Goal: Find specific page/section: Find specific page/section

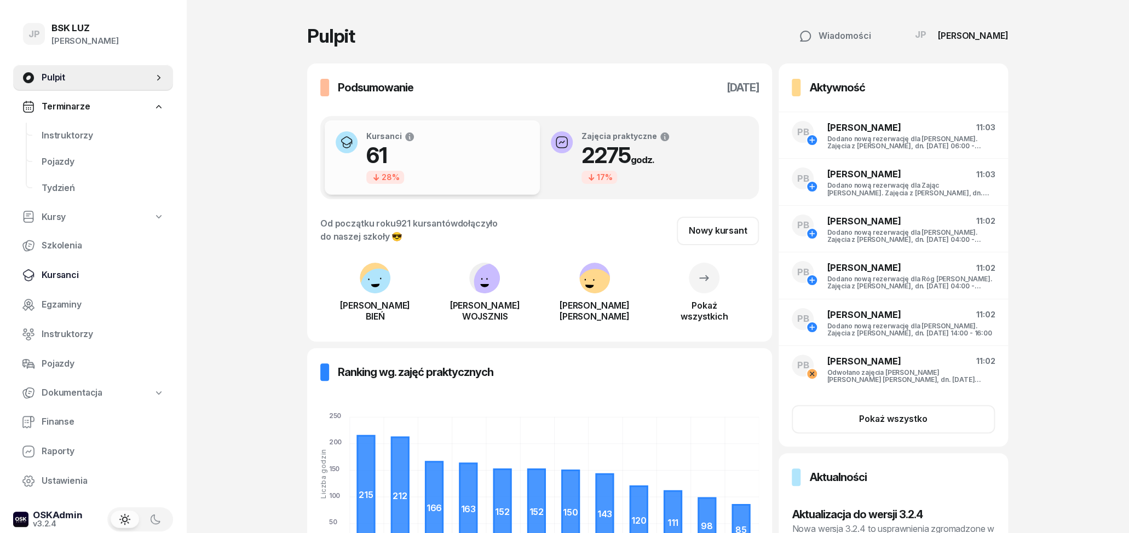
click at [68, 275] on span "Kursanci" at bounding box center [103, 275] width 123 height 14
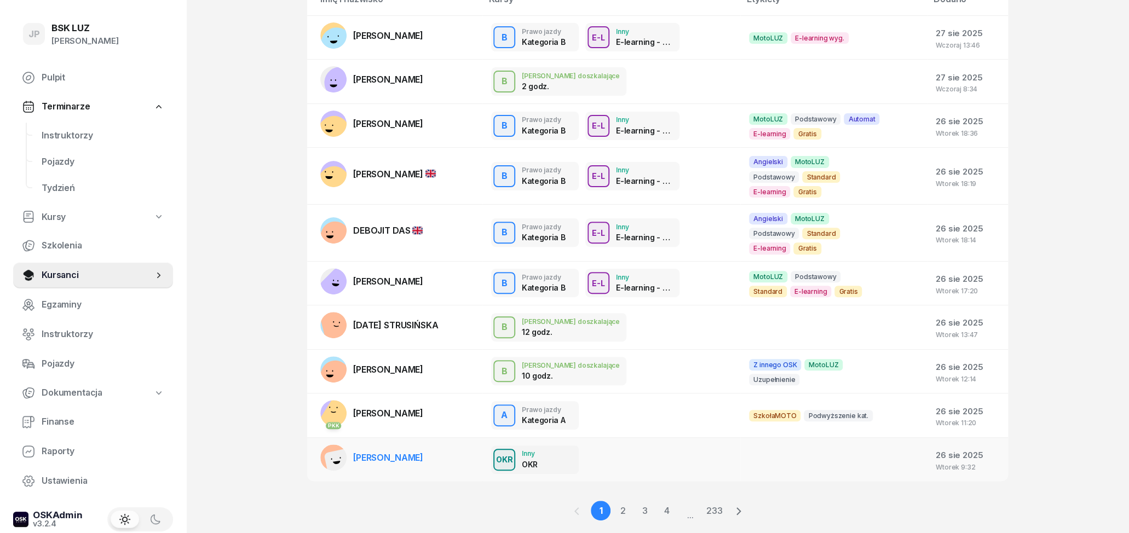
scroll to position [124, 0]
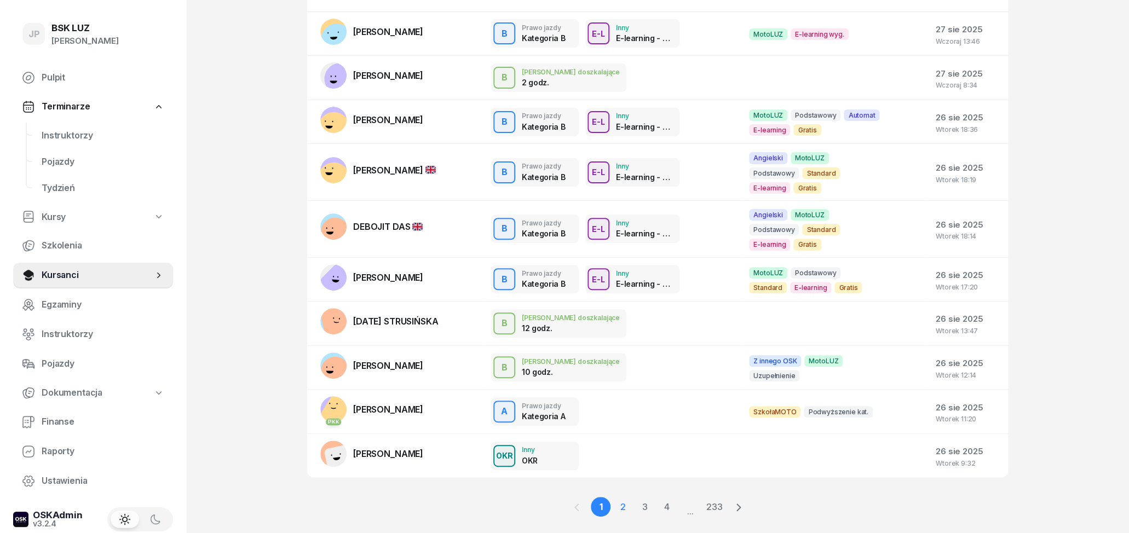
click at [634, 497] on link "2" at bounding box center [644, 507] width 20 height 20
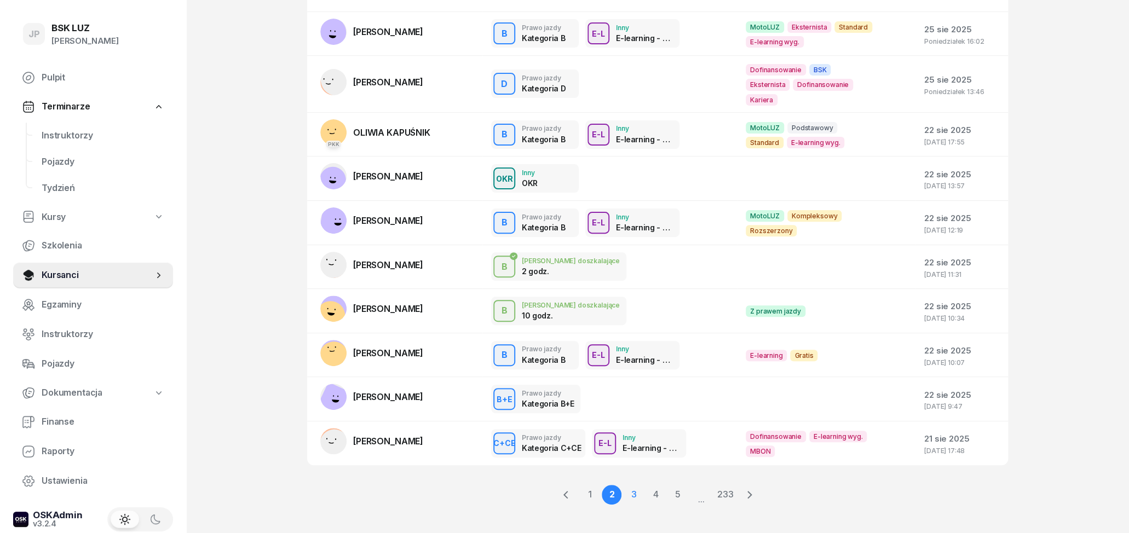
click at [645, 485] on link "3" at bounding box center [655, 495] width 20 height 20
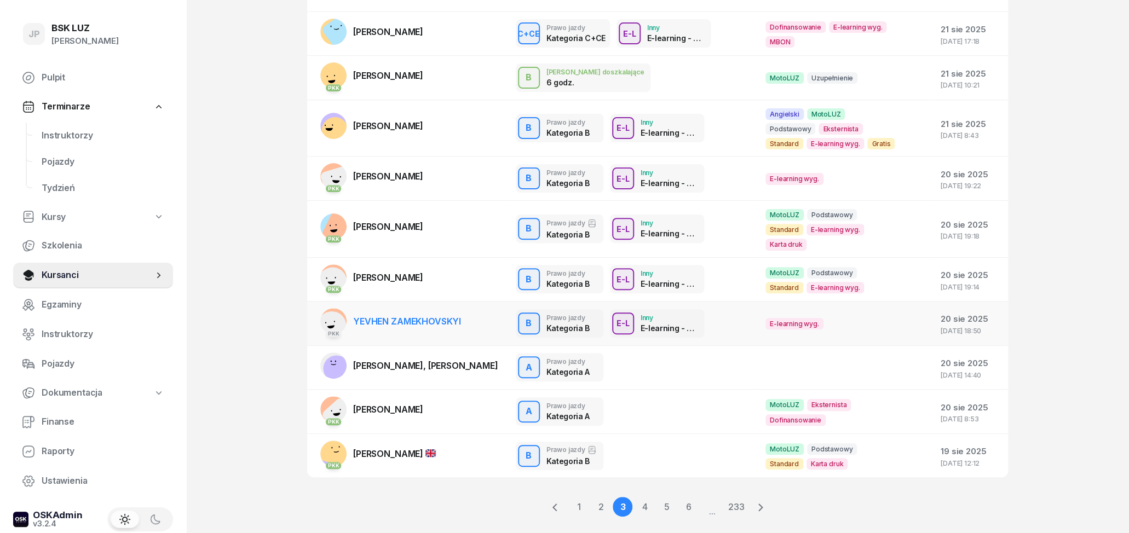
click at [408, 308] on link "PKK [PERSON_NAME] ZAMEKHOVSKYI" at bounding box center [390, 321] width 141 height 26
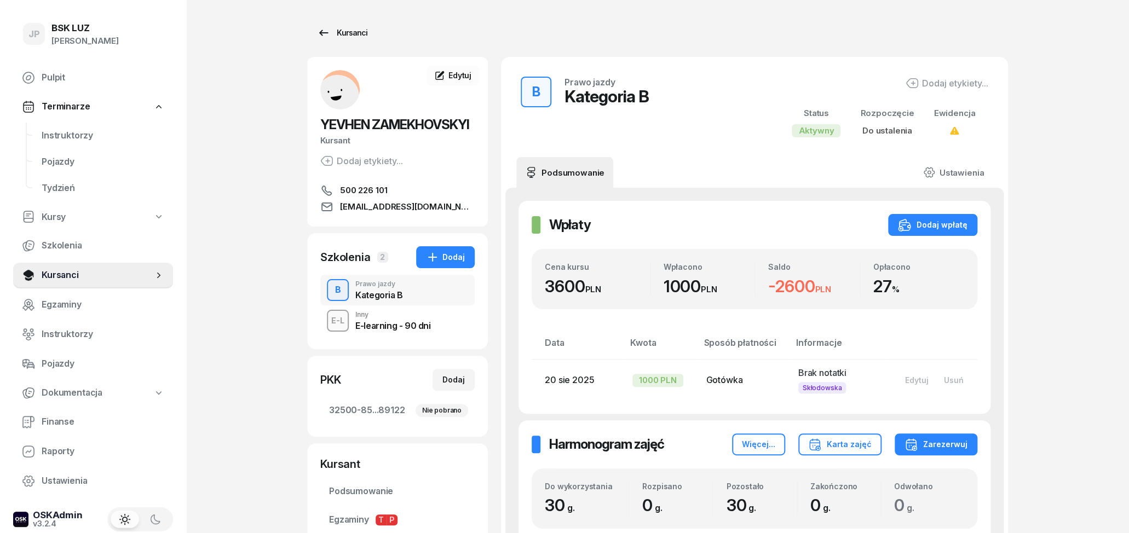
click at [333, 31] on div "Kursanci" at bounding box center [342, 32] width 50 height 13
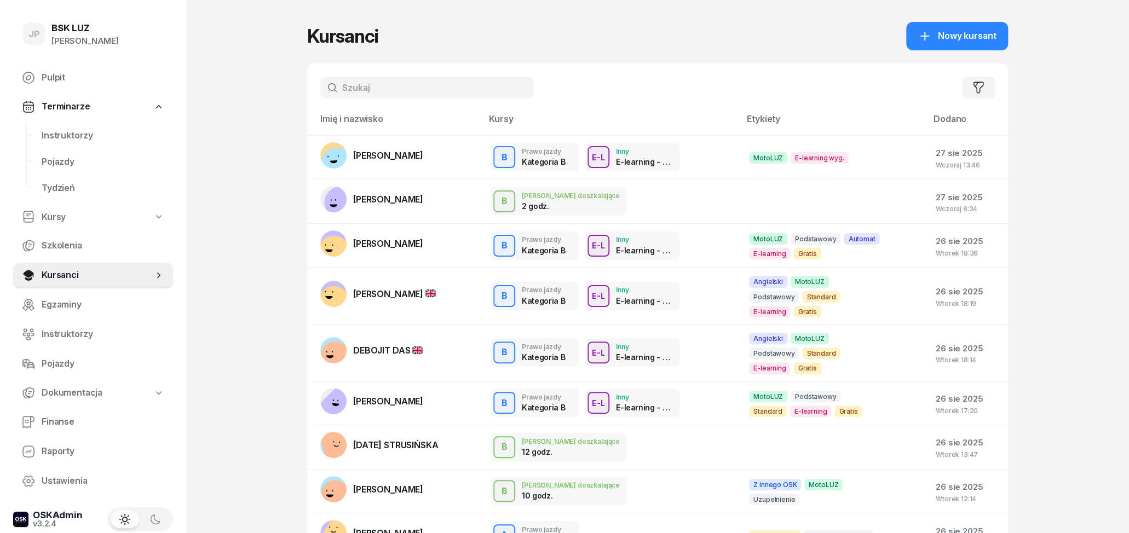
click at [384, 93] on input "text" at bounding box center [426, 88] width 213 height 22
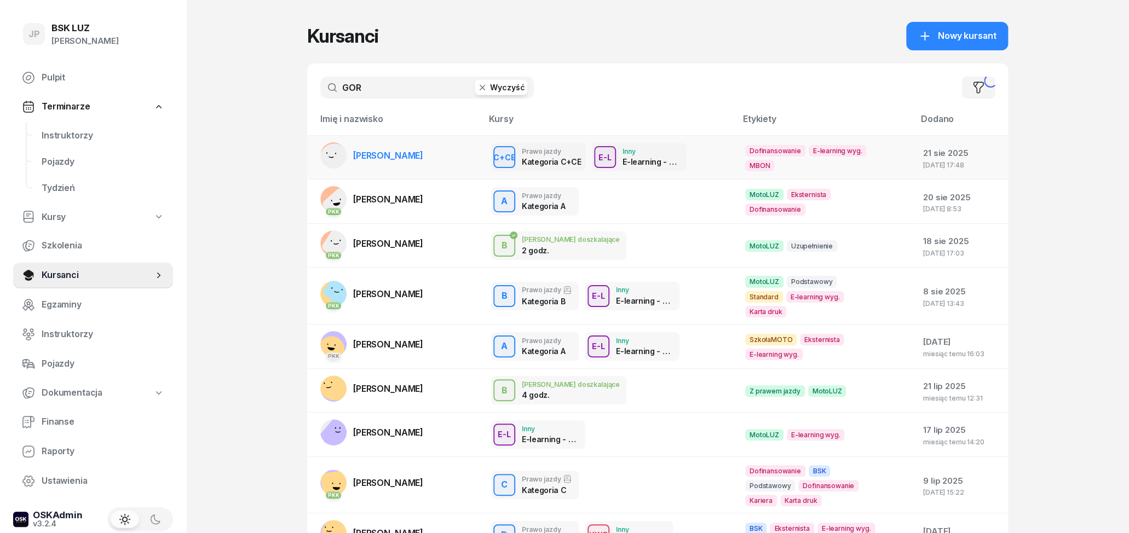
type input "GOR"
click at [408, 158] on span "[PERSON_NAME]" at bounding box center [388, 155] width 70 height 11
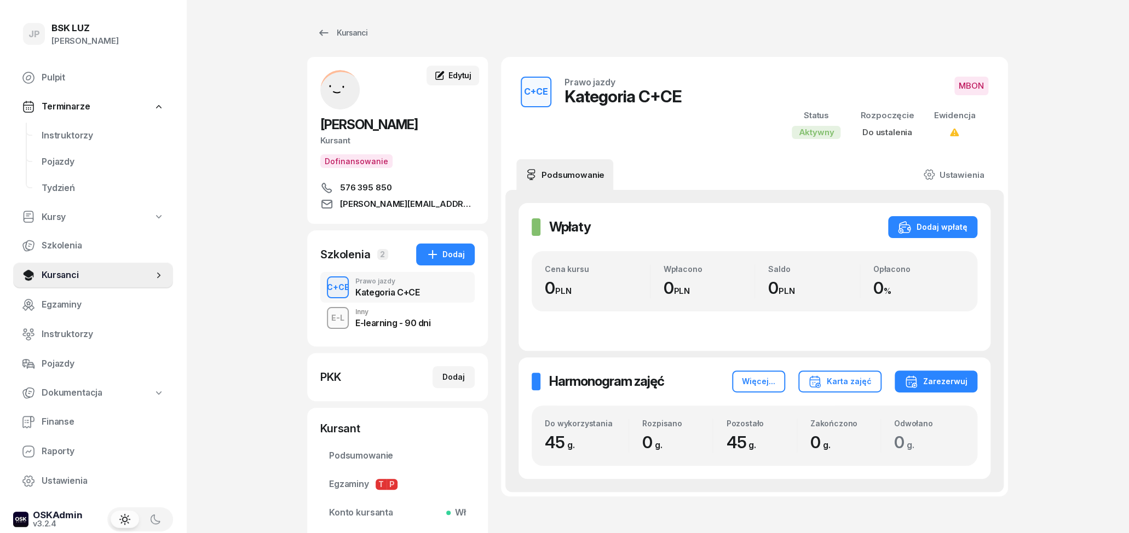
click at [455, 78] on span "Edytuj" at bounding box center [459, 75] width 23 height 9
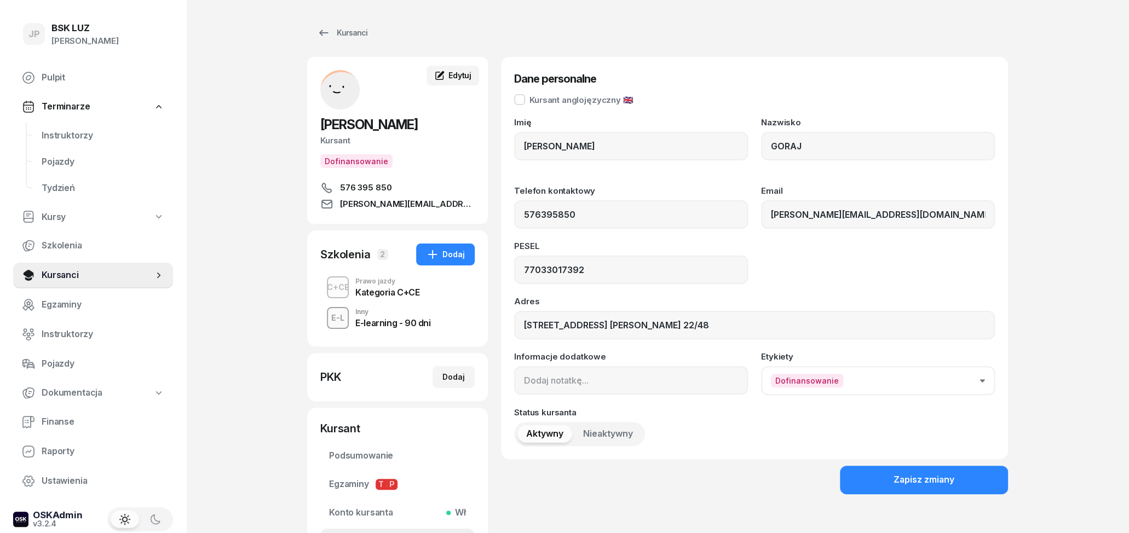
type input "576 395 850"
click at [346, 30] on div "Kursanci" at bounding box center [342, 32] width 50 height 13
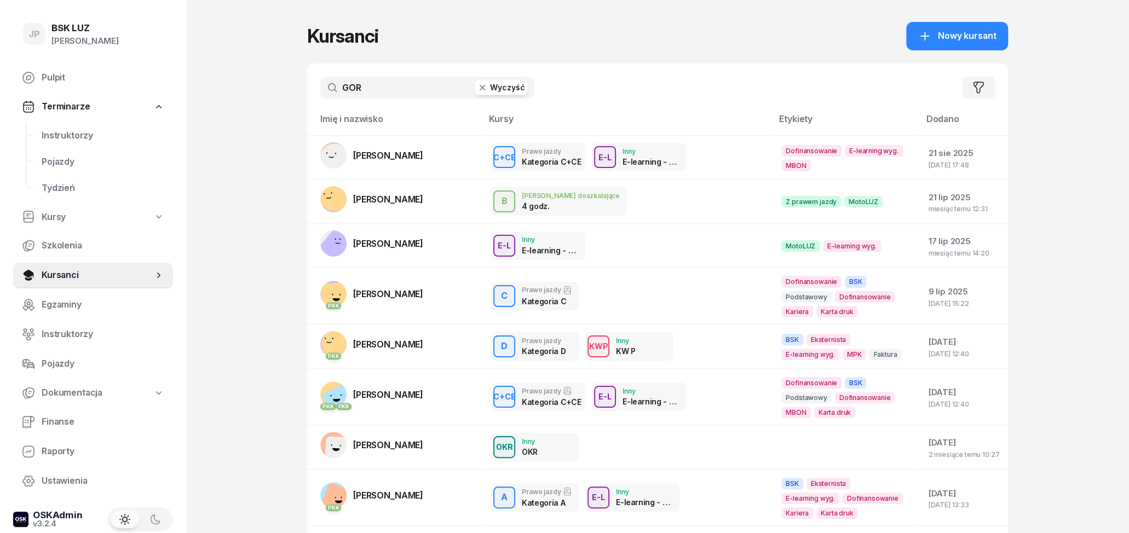
click at [490, 87] on button "Wyczyść" at bounding box center [501, 87] width 53 height 15
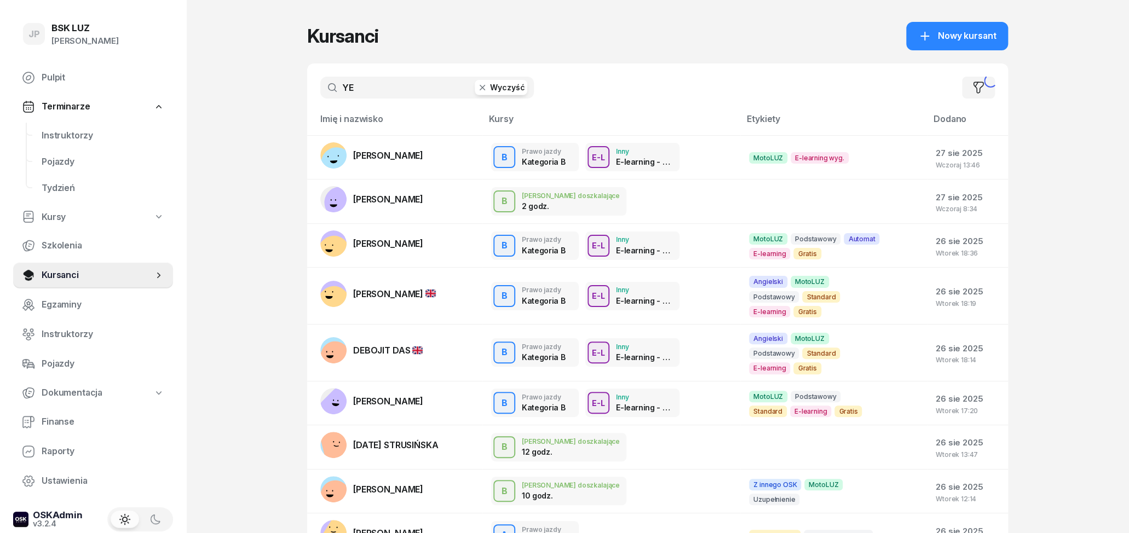
type input "YE"
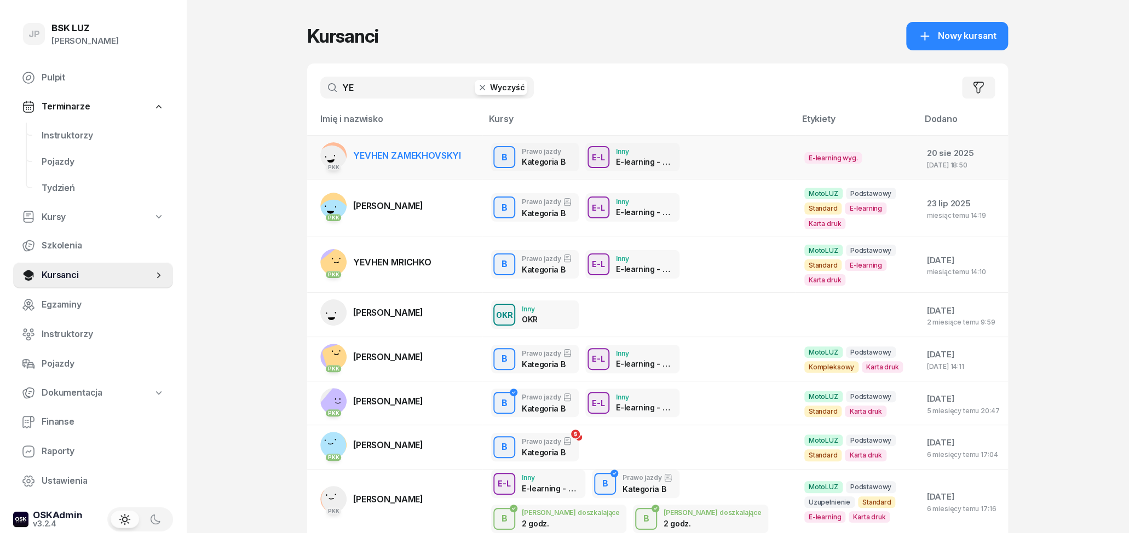
click at [436, 154] on span "YEVHEN ZAMEKHOVSKYI" at bounding box center [407, 155] width 108 height 11
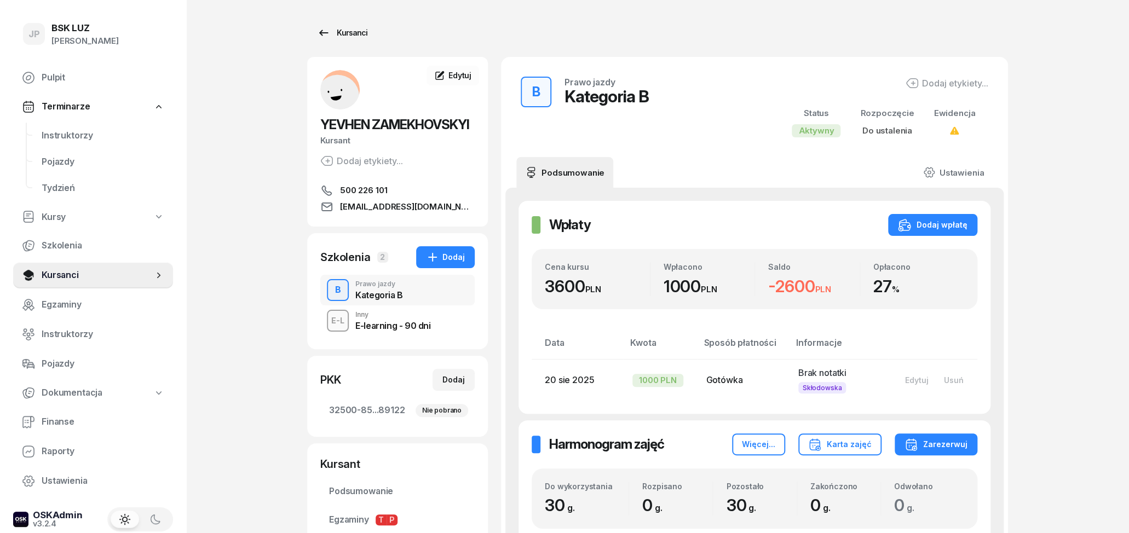
click at [351, 37] on div "Kursanci" at bounding box center [342, 32] width 50 height 13
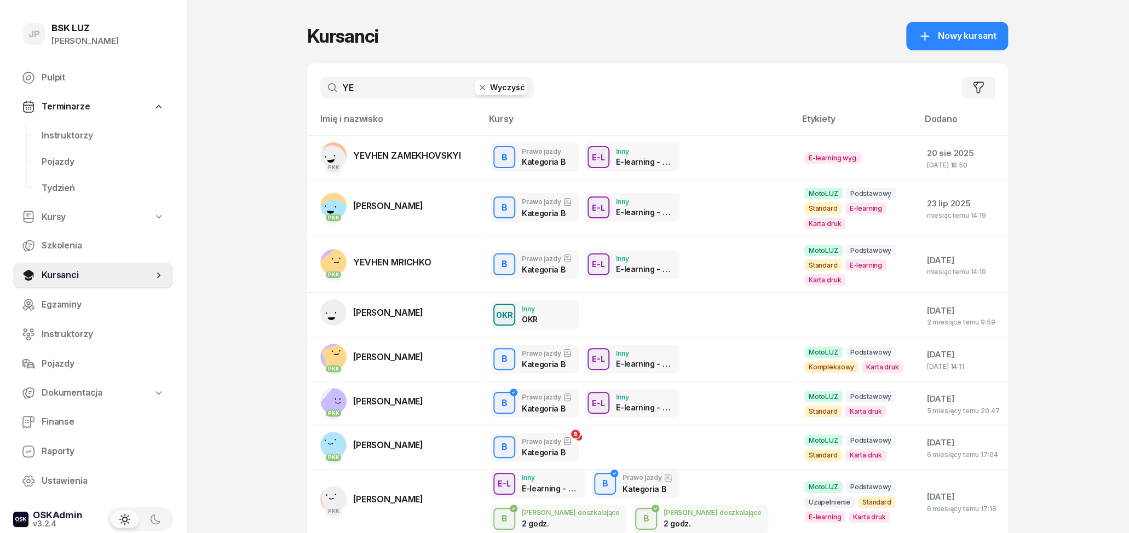
drag, startPoint x: 383, startPoint y: 83, endPoint x: 254, endPoint y: 114, distance: 132.4
click at [320, 99] on input "YE" at bounding box center [426, 88] width 213 height 22
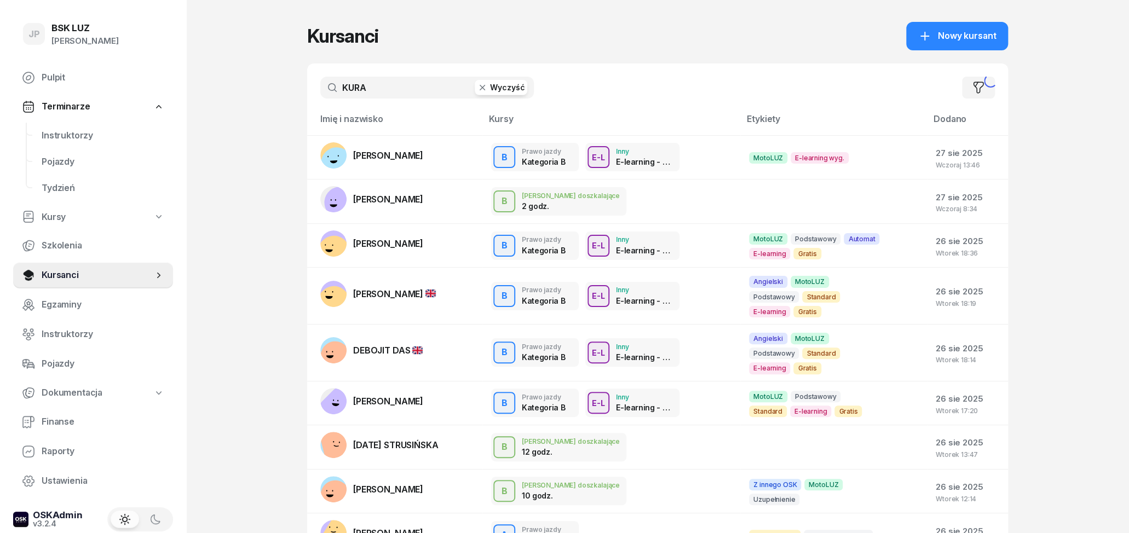
type input "KURA"
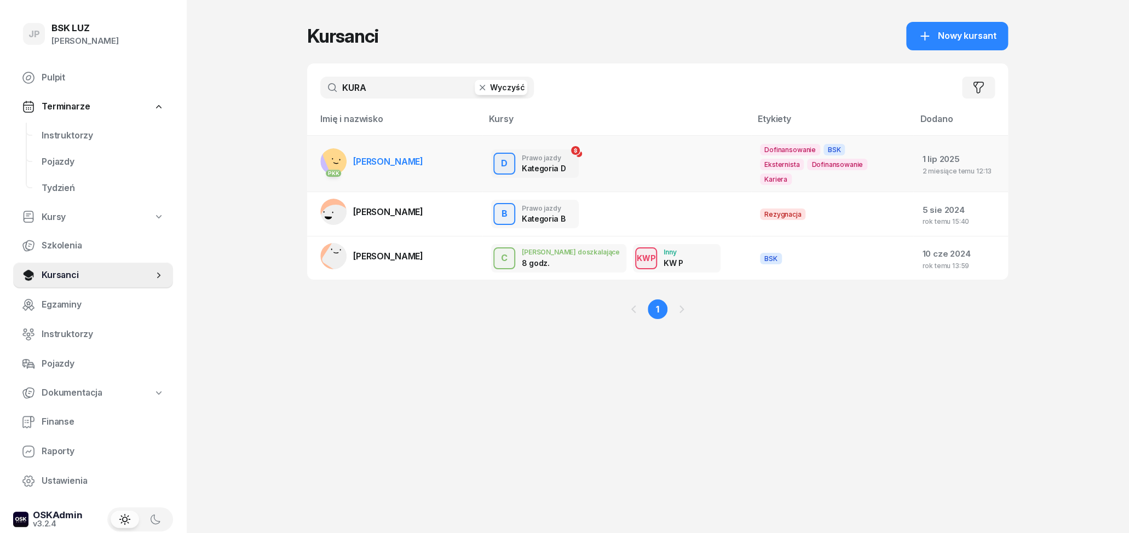
click at [432, 163] on td "PKK [PERSON_NAME]" at bounding box center [394, 163] width 175 height 57
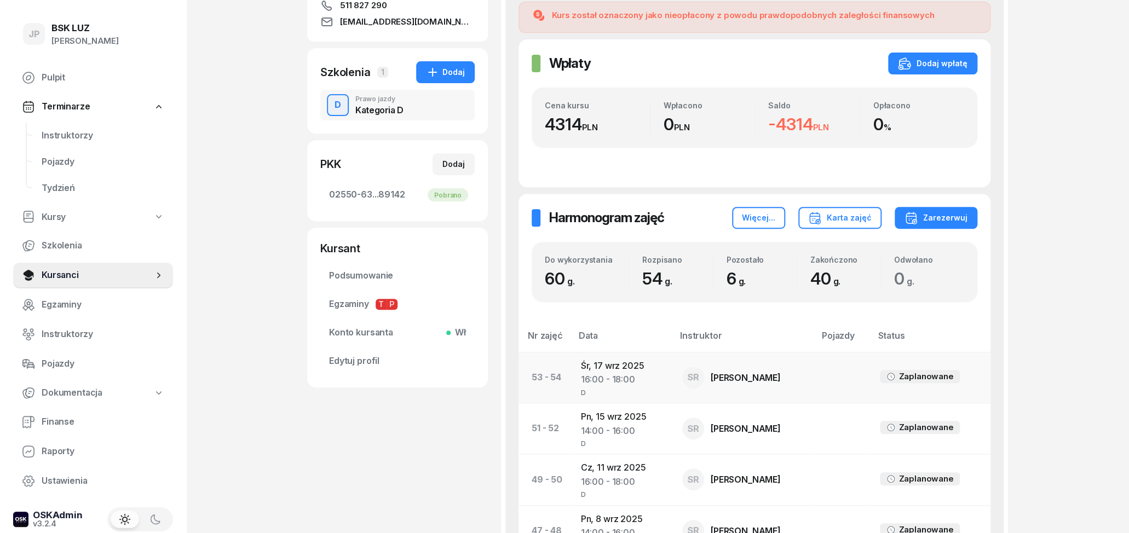
scroll to position [228, 0]
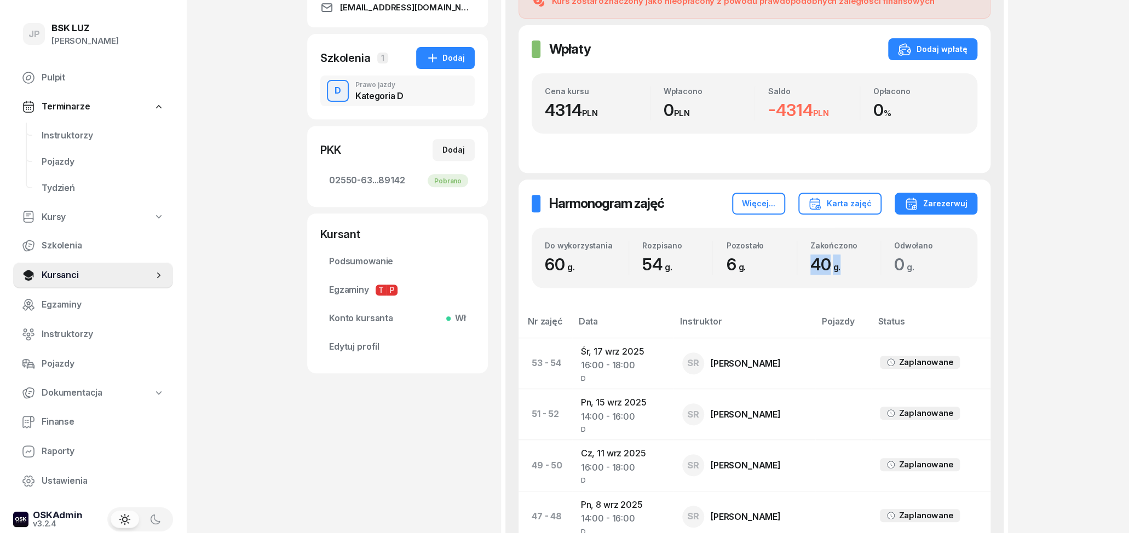
drag, startPoint x: 805, startPoint y: 266, endPoint x: 863, endPoint y: 266, distance: 58.6
click at [863, 266] on div "Zakończono 40 g." at bounding box center [838, 258] width 83 height 34
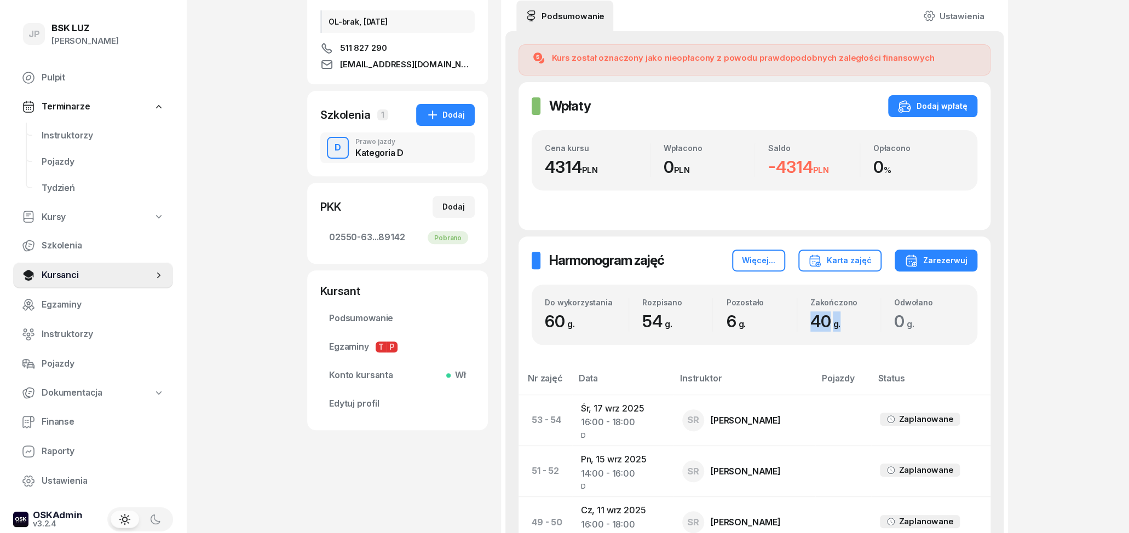
scroll to position [0, 0]
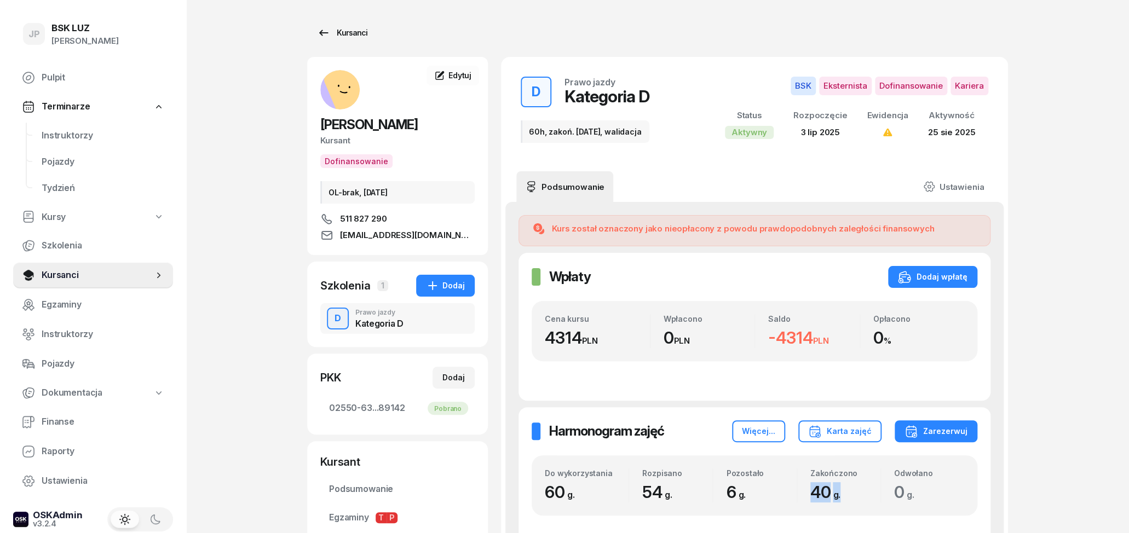
click at [329, 36] on icon at bounding box center [323, 32] width 13 height 13
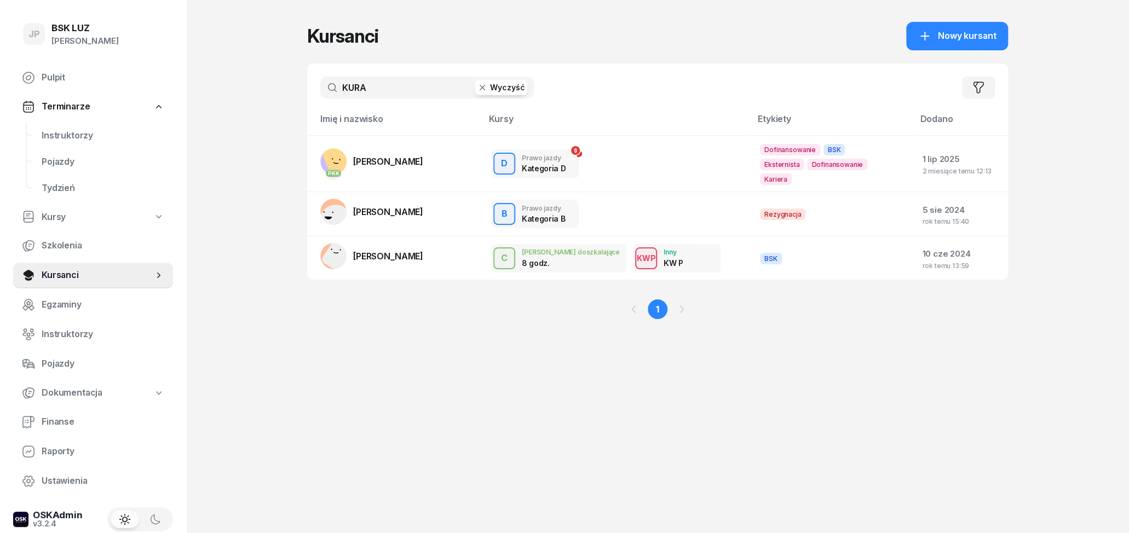
click at [495, 90] on button "Wyczyść" at bounding box center [501, 87] width 53 height 15
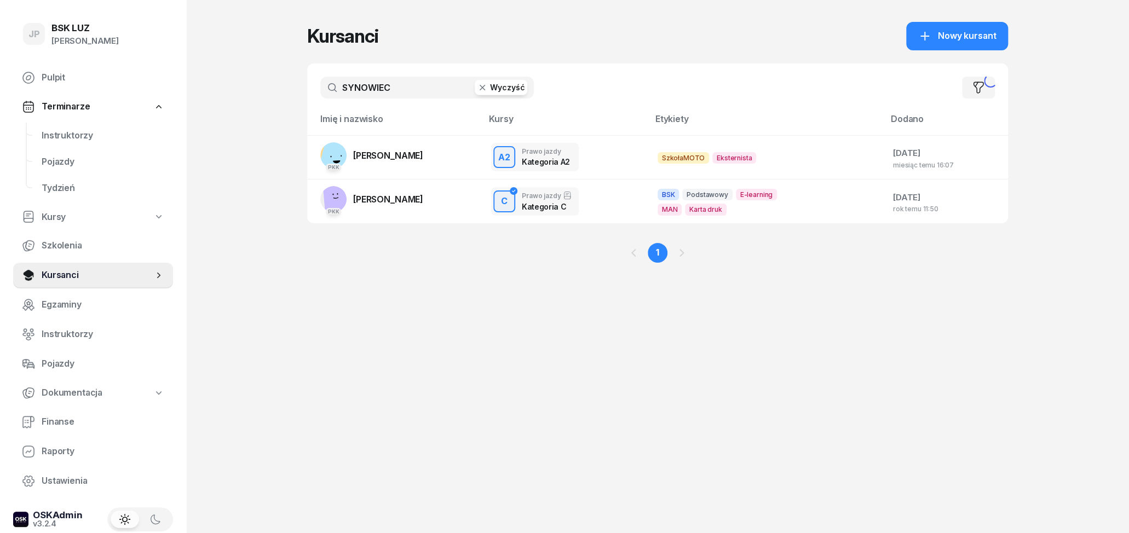
type input "SYNOWIEC"
click at [368, 155] on span "[PERSON_NAME]" at bounding box center [388, 155] width 70 height 11
